Goal: Information Seeking & Learning: Check status

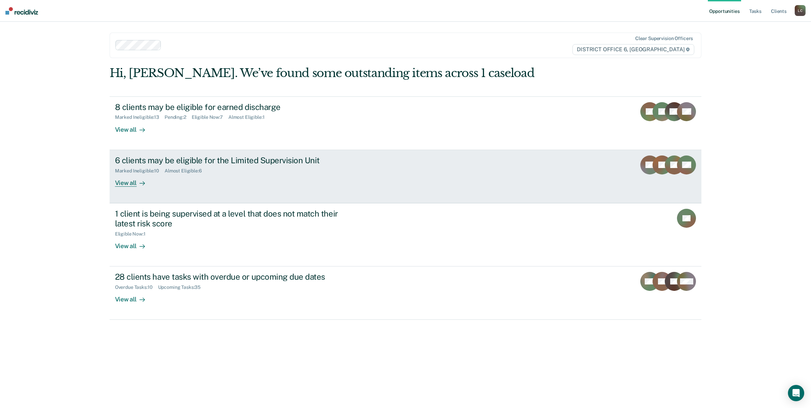
click at [163, 155] on div "6 clients may be eligible for the Limited Supervision Unit" at bounding box center [234, 160] width 238 height 10
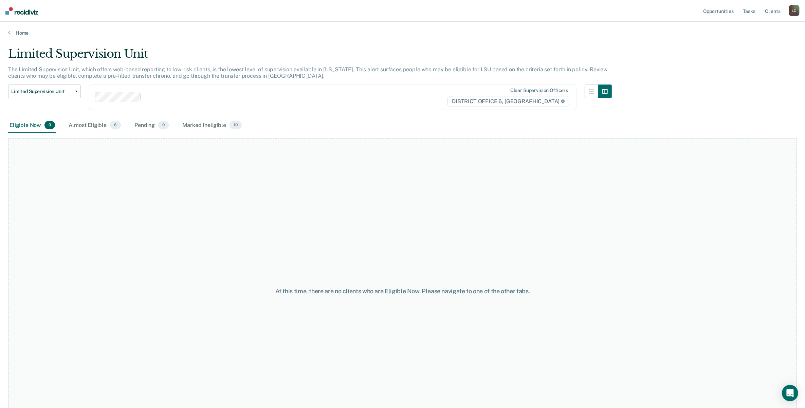
click at [26, 123] on div "Eligible Now 0" at bounding box center [32, 125] width 48 height 15
click at [90, 123] on div "Almost Eligible 6" at bounding box center [94, 125] width 55 height 15
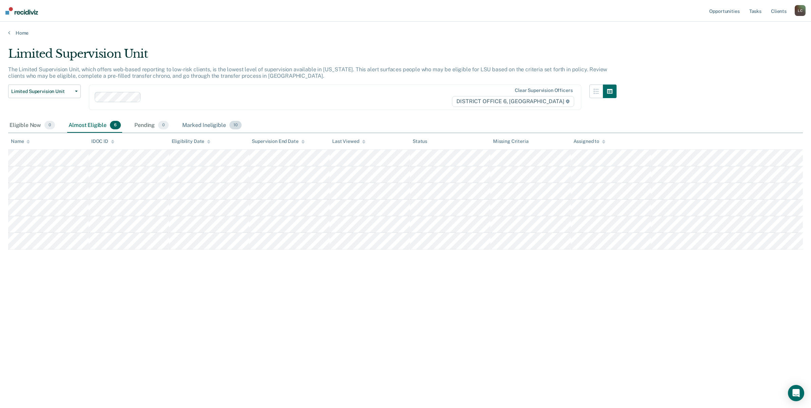
click at [195, 125] on div "Marked Ineligible 10" at bounding box center [212, 125] width 62 height 15
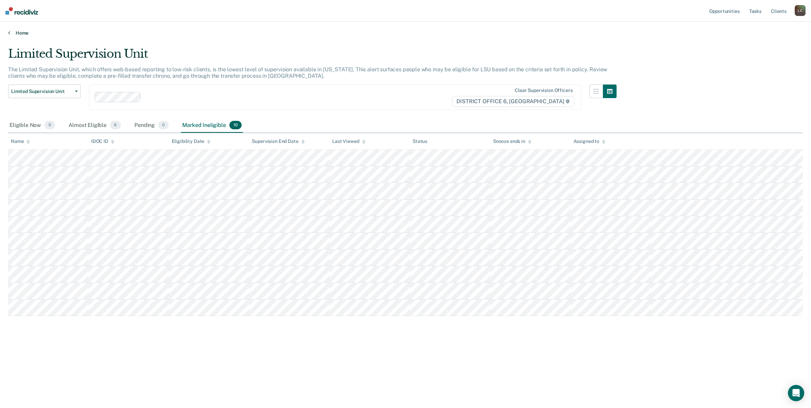
click at [9, 33] on icon at bounding box center [9, 32] width 2 height 5
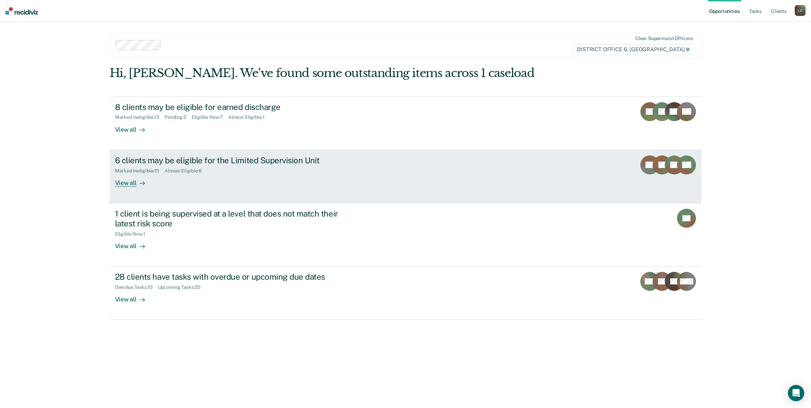
click at [170, 150] on link "6 clients may be eligible for the Limited Supervision Unit Marked Ineligible : …" at bounding box center [406, 176] width 592 height 53
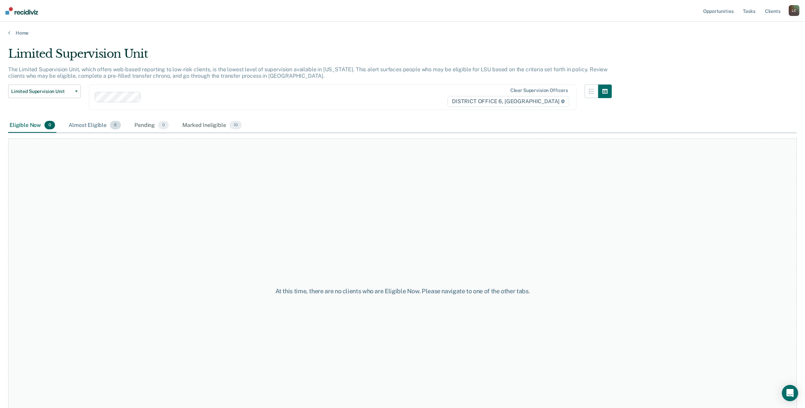
click at [97, 125] on div "Almost Eligible 6" at bounding box center [94, 125] width 55 height 15
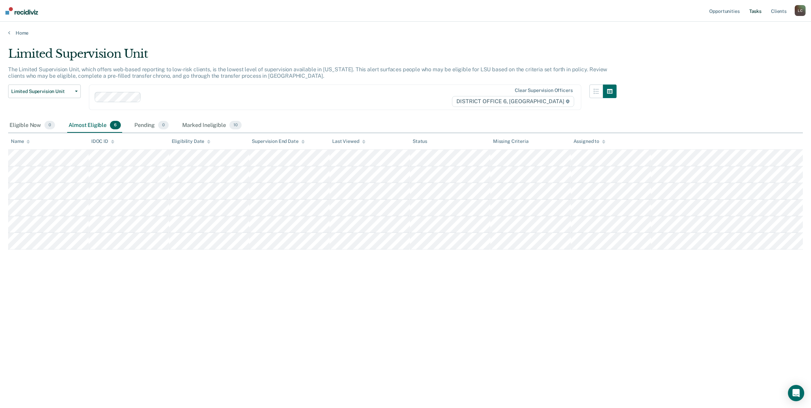
click at [752, 12] on link "Tasks" at bounding box center [755, 11] width 15 height 22
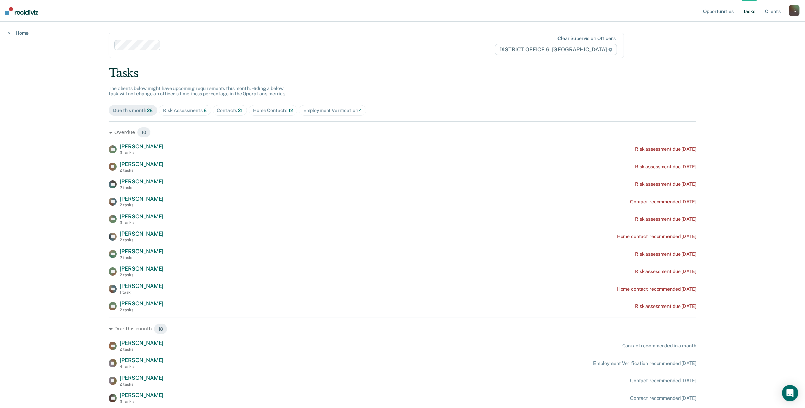
click at [188, 112] on div "Risk Assessments 8" at bounding box center [185, 111] width 44 height 6
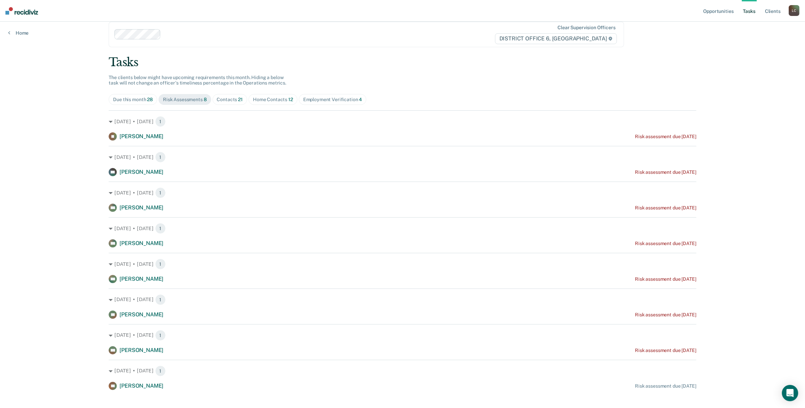
scroll to position [20, 0]
